Goal: Browse casually: Explore the website without a specific task or goal

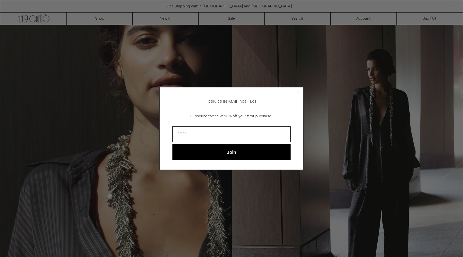
click at [298, 92] on circle "Close dialog" at bounding box center [298, 92] width 6 height 6
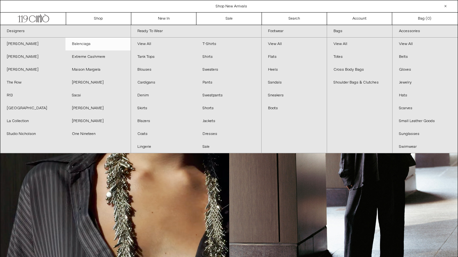
click at [83, 43] on link "Balenciaga" at bounding box center [97, 44] width 65 height 13
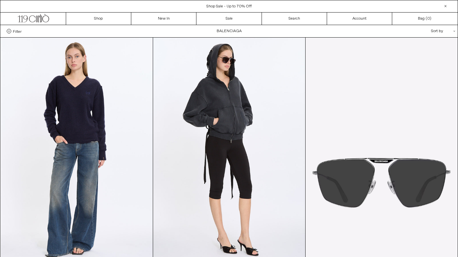
click at [17, 32] on span "Filter" at bounding box center [17, 31] width 9 height 4
click at [0, 0] on select "**********" at bounding box center [0, 0] width 0 height 0
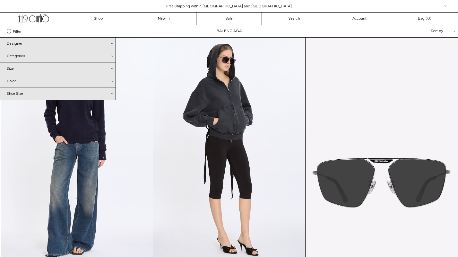
click at [17, 56] on div "Categories .cls-1{fill:#231f20}" at bounding box center [57, 56] width 115 height 12
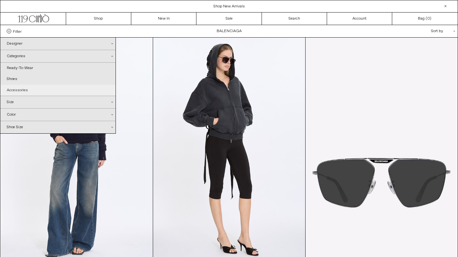
click at [19, 90] on link "Accessories" at bounding box center [57, 90] width 115 height 11
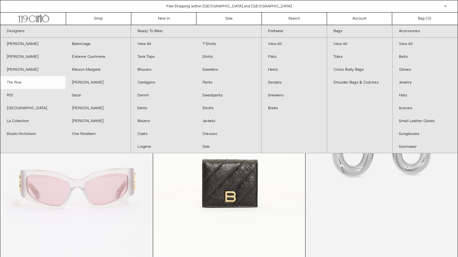
click at [15, 86] on link "The Row" at bounding box center [32, 82] width 65 height 13
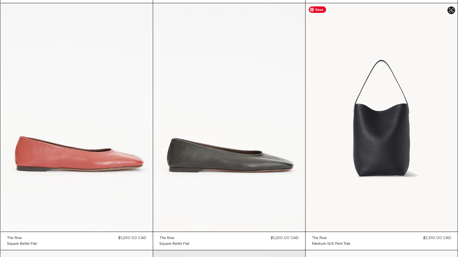
scroll to position [4731, 0]
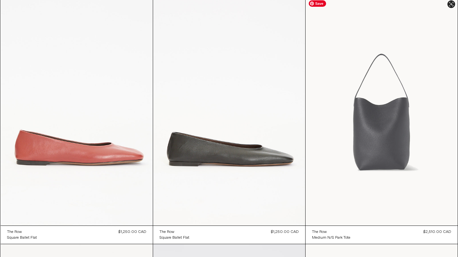
click at [401, 155] on at bounding box center [382, 111] width 152 height 228
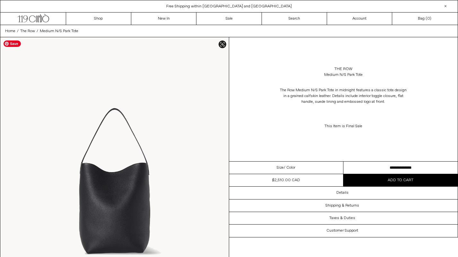
click at [109, 210] on img at bounding box center [114, 179] width 229 height 285
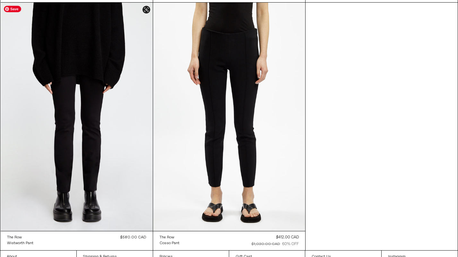
scroll to position [7939, 0]
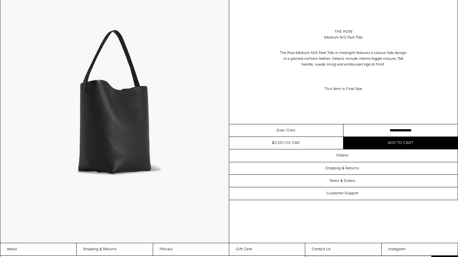
scroll to position [668, 0]
